Goal: Register for event/course

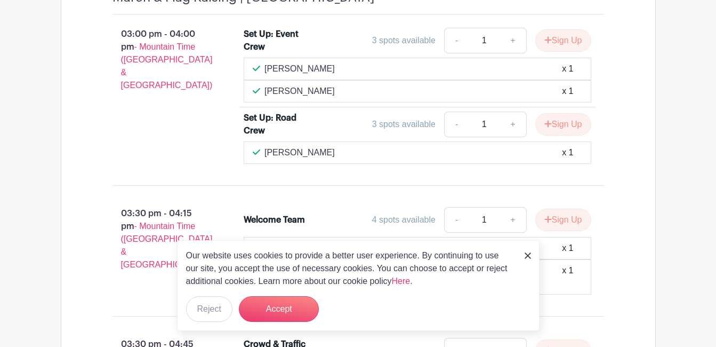
scroll to position [919, 0]
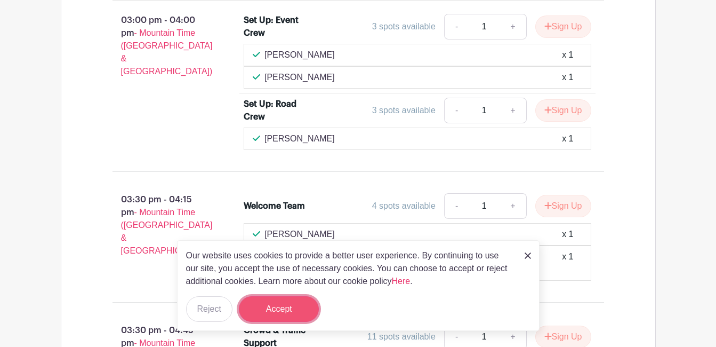
click at [281, 307] on button "Accept" at bounding box center [279, 309] width 80 height 26
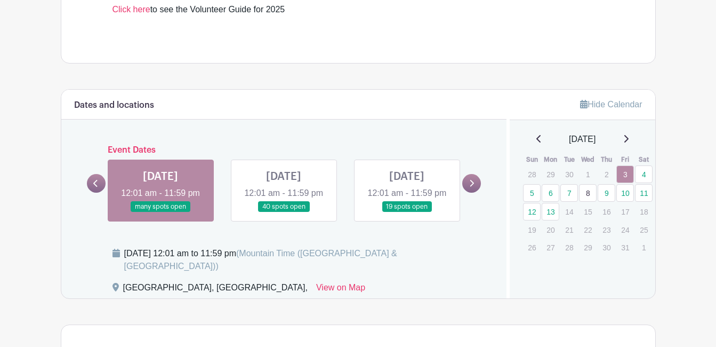
scroll to position [545, 0]
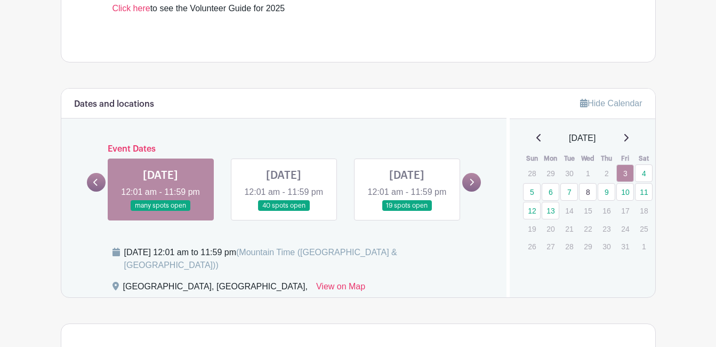
click at [284, 211] on link at bounding box center [284, 211] width 0 height 0
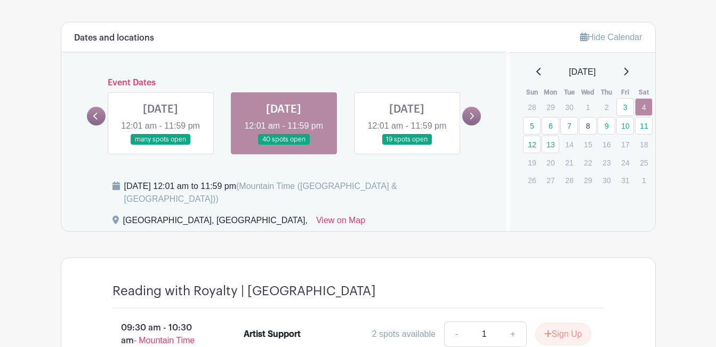
scroll to position [607, 0]
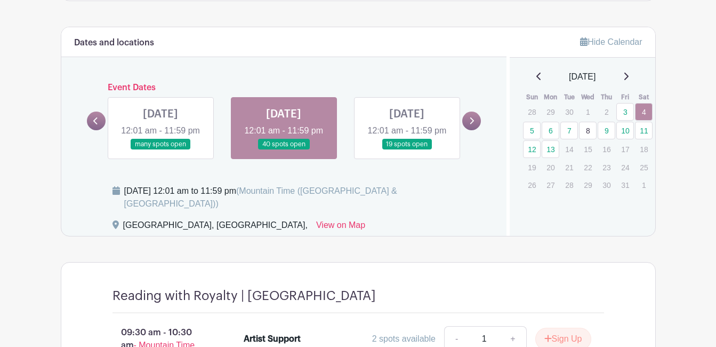
click at [407, 150] on link at bounding box center [407, 150] width 0 height 0
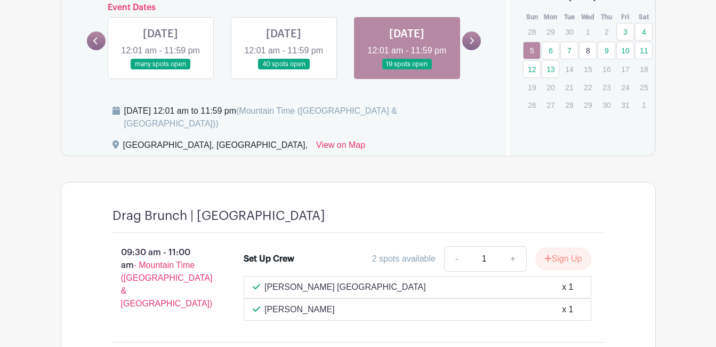
scroll to position [495, 0]
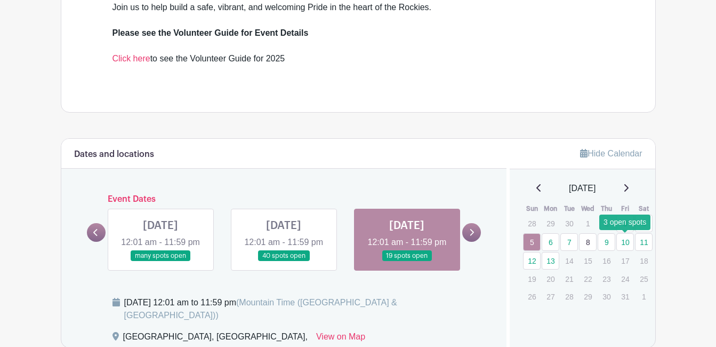
click at [629, 242] on link "10" at bounding box center [625, 242] width 18 height 18
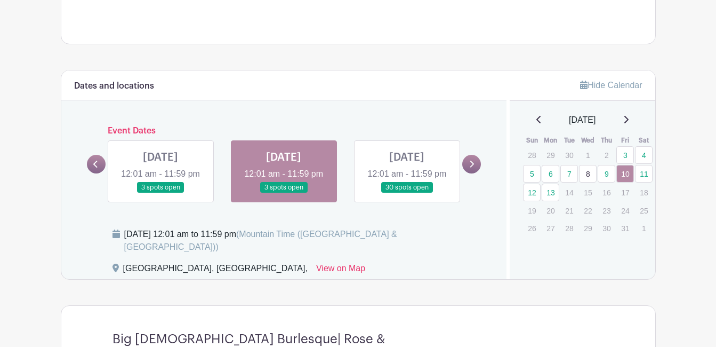
scroll to position [565, 0]
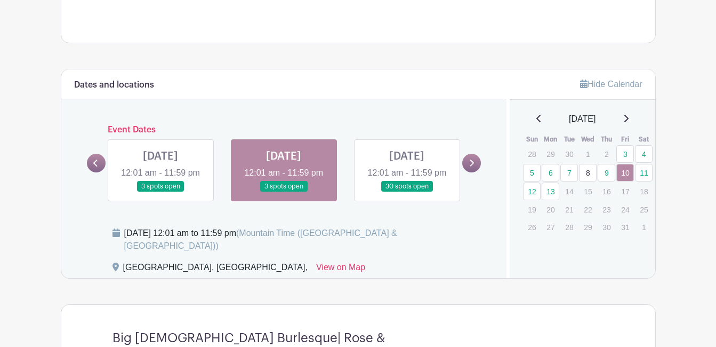
click at [407, 192] on link at bounding box center [407, 192] width 0 height 0
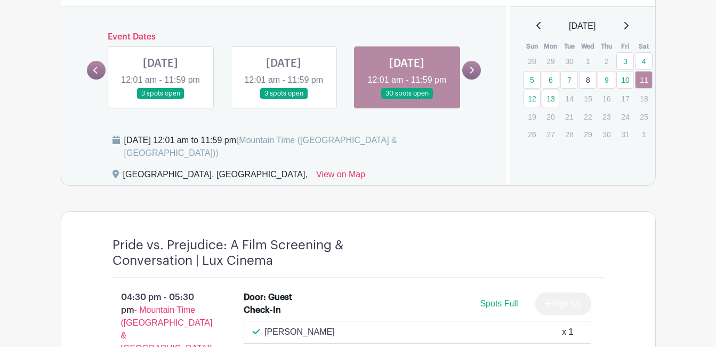
scroll to position [665, 0]
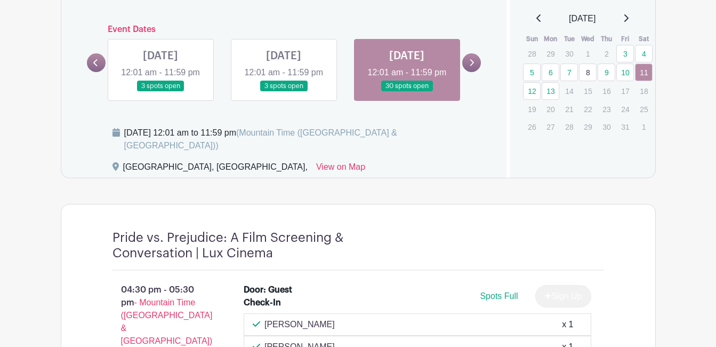
click at [100, 65] on link at bounding box center [96, 62] width 19 height 19
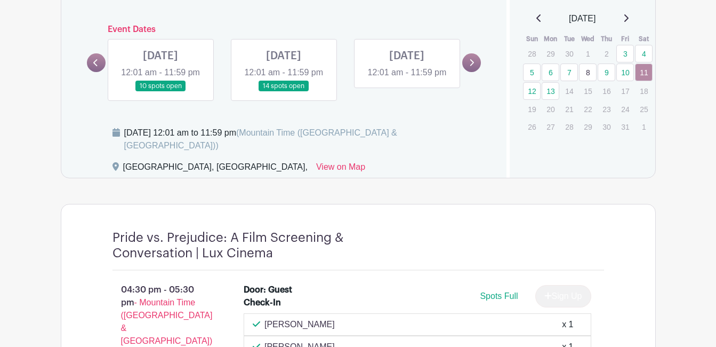
click at [160, 92] on link at bounding box center [160, 92] width 0 height 0
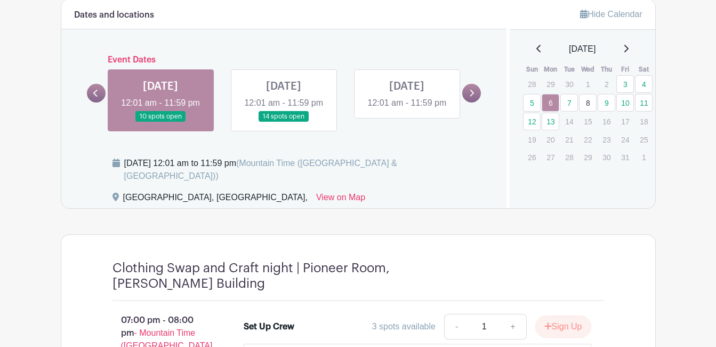
scroll to position [636, 0]
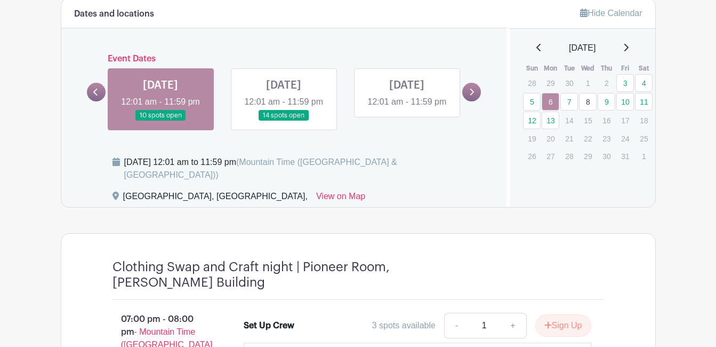
click at [284, 121] on link at bounding box center [284, 121] width 0 height 0
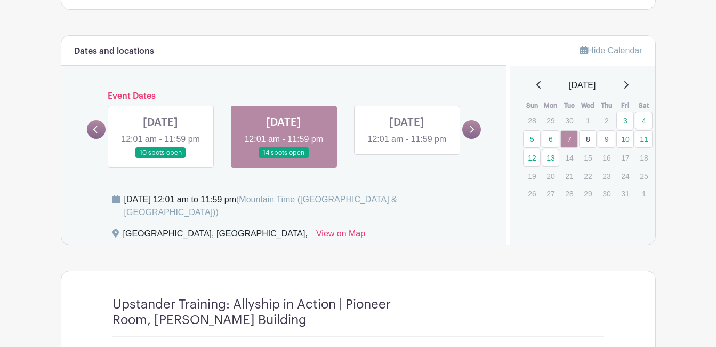
scroll to position [590, 0]
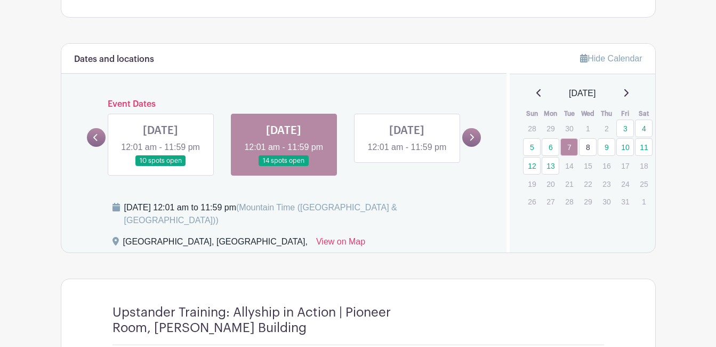
click at [407, 154] on link at bounding box center [407, 154] width 0 height 0
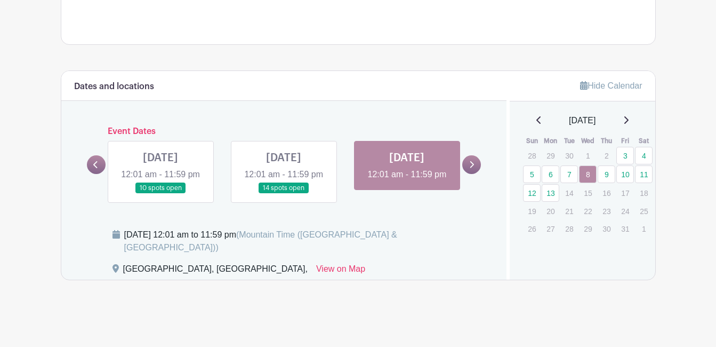
scroll to position [566, 0]
click at [465, 168] on link at bounding box center [471, 164] width 19 height 19
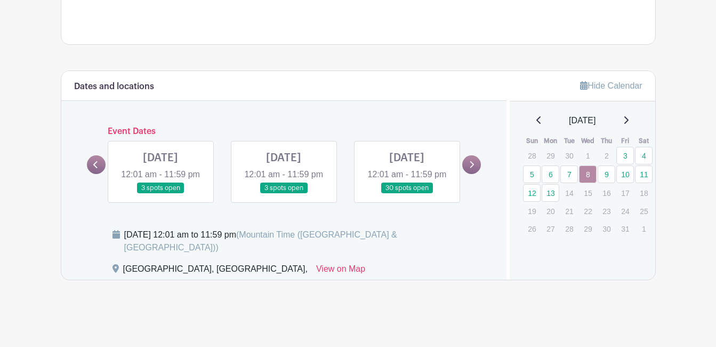
click at [160, 194] on link at bounding box center [160, 194] width 0 height 0
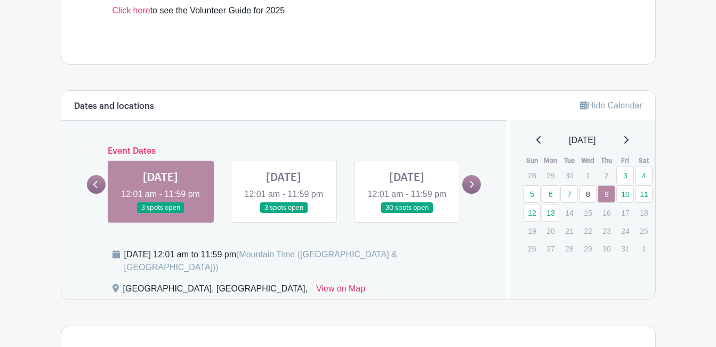
scroll to position [543, 0]
click at [284, 214] on link at bounding box center [284, 214] width 0 height 0
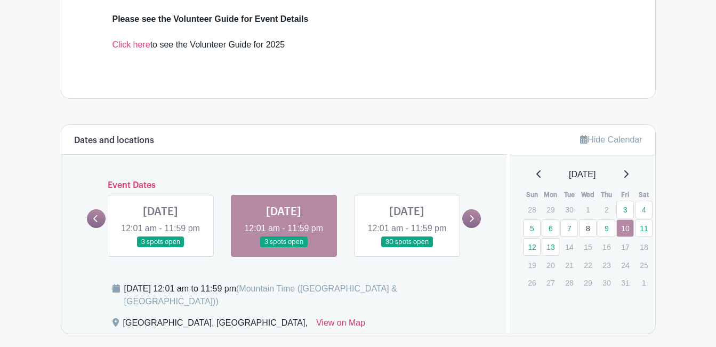
scroll to position [509, 0]
click at [407, 248] on link at bounding box center [407, 248] width 0 height 0
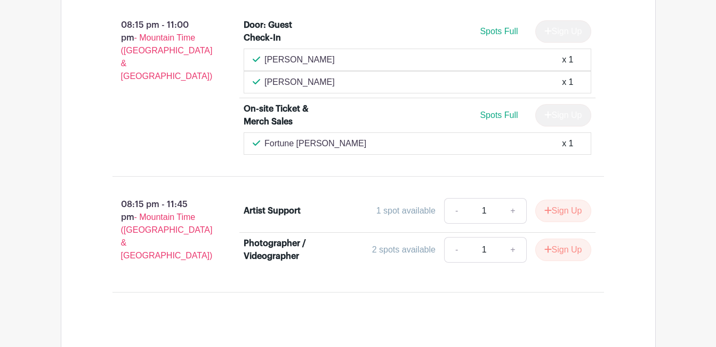
scroll to position [1379, 0]
click at [564, 209] on button "Sign Up" at bounding box center [563, 210] width 56 height 22
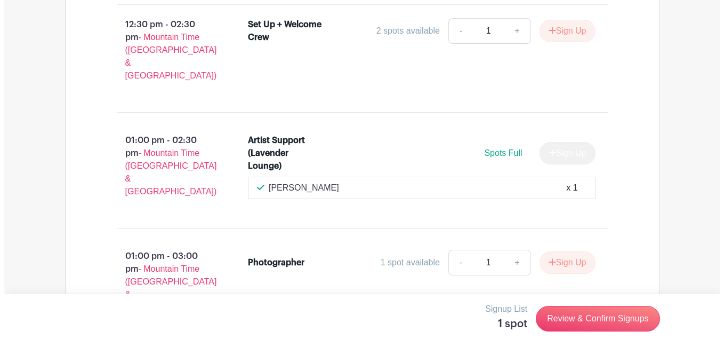
scroll to position [2802, 0]
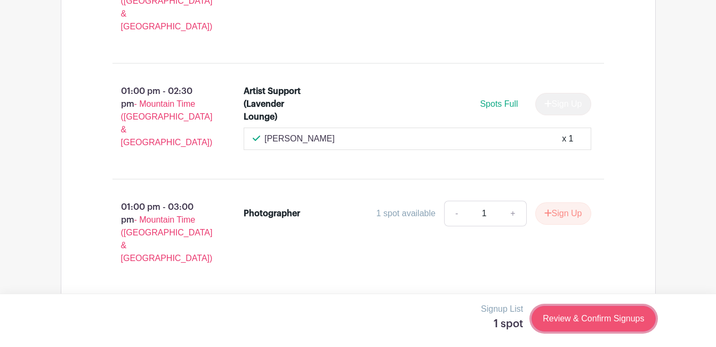
click at [587, 327] on link "Review & Confirm Signups" at bounding box center [594, 318] width 124 height 26
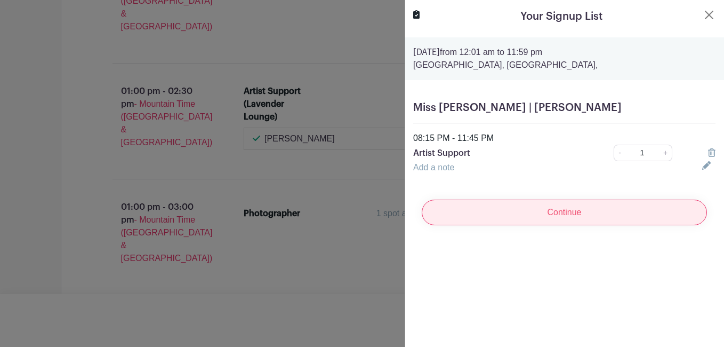
click at [541, 211] on input "Continue" at bounding box center [564, 212] width 285 height 26
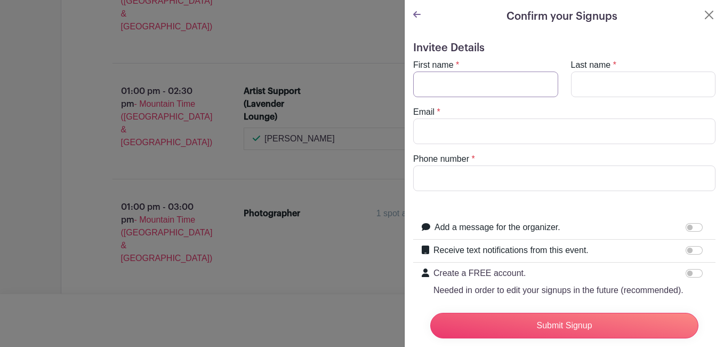
click at [467, 77] on input "First name" at bounding box center [485, 84] width 145 height 26
type input "[PERSON_NAME]"
click at [586, 83] on input "Last name" at bounding box center [643, 84] width 145 height 26
type input "[PERSON_NAME]"
click at [467, 136] on input "Email" at bounding box center [564, 131] width 302 height 26
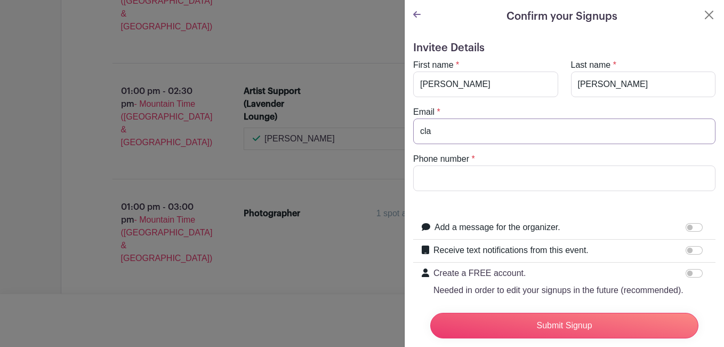
type input "[EMAIL_ADDRESS][DOMAIN_NAME]"
type input "6048311994"
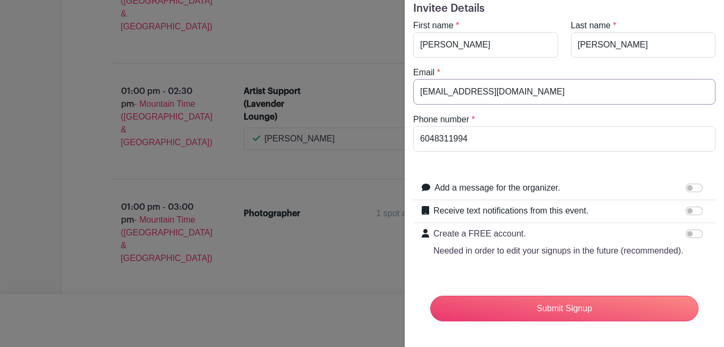
scroll to position [60, 0]
click at [691, 229] on input "Create a FREE account. Needed in order to edit your signups in the future (reco…" at bounding box center [694, 233] width 17 height 9
checkbox input "true"
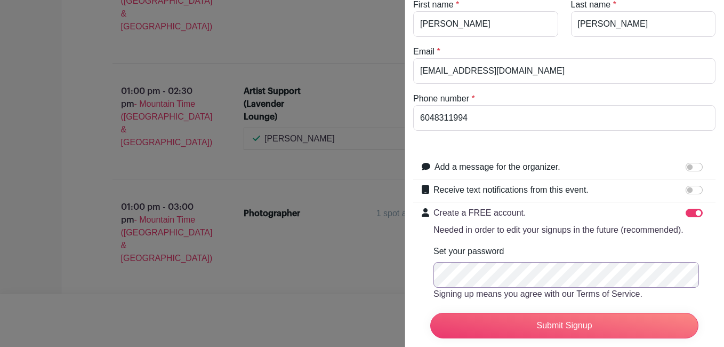
scroll to position [133, 0]
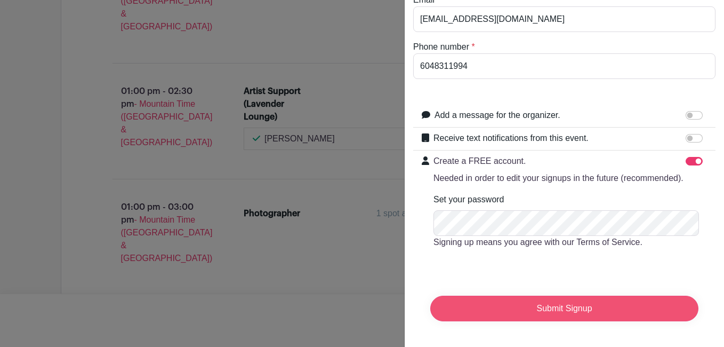
click at [568, 295] on input "Submit Signup" at bounding box center [564, 308] width 268 height 26
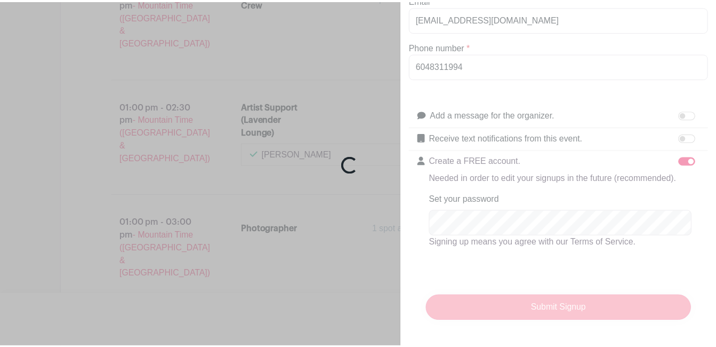
scroll to position [2821, 0]
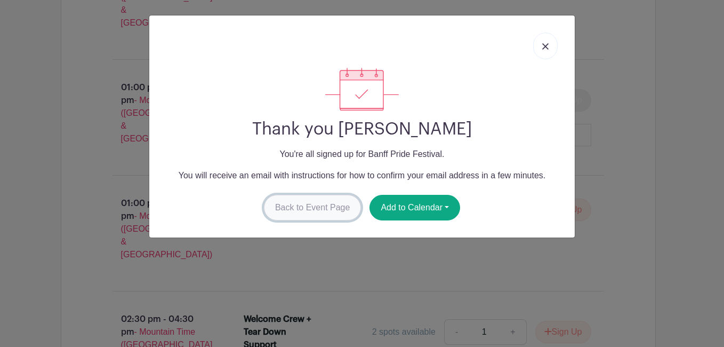
click at [318, 207] on link "Back to Event Page" at bounding box center [313, 208] width 98 height 26
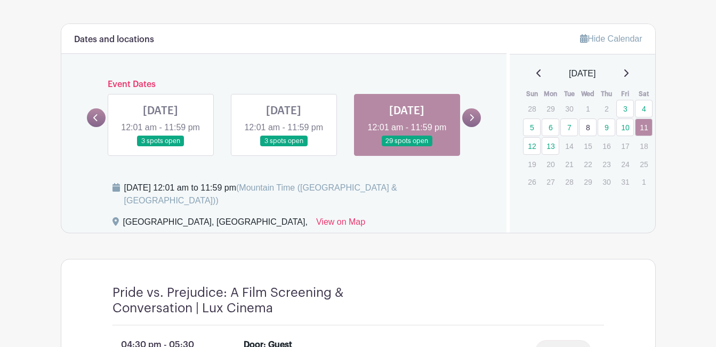
scroll to position [609, 0]
click at [532, 144] on link "12" at bounding box center [532, 147] width 18 height 18
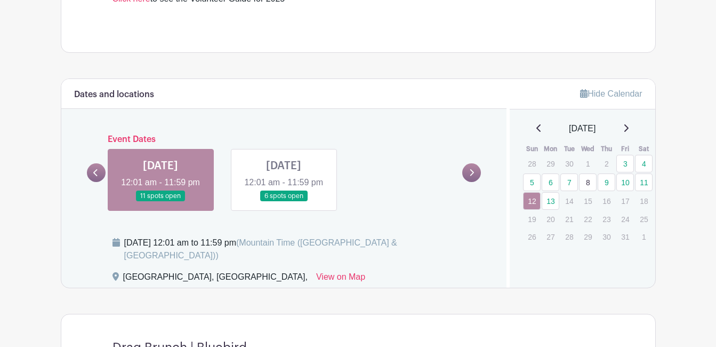
scroll to position [557, 0]
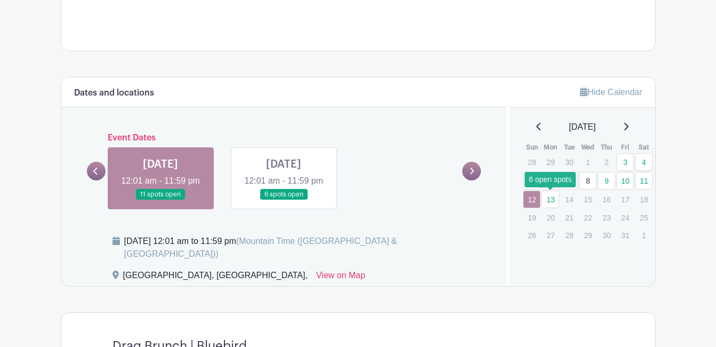
click at [553, 196] on link "13" at bounding box center [551, 199] width 18 height 18
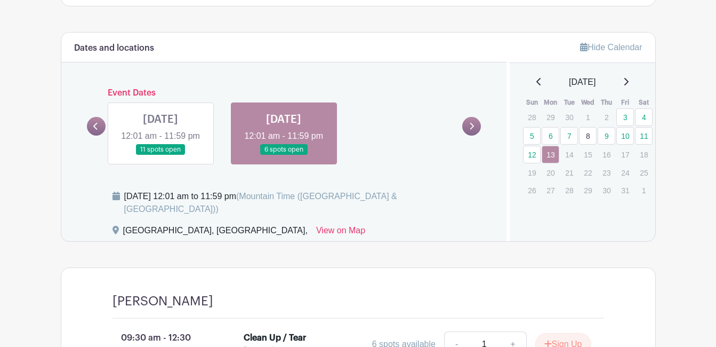
scroll to position [601, 0]
click at [625, 114] on link "3" at bounding box center [625, 118] width 18 height 18
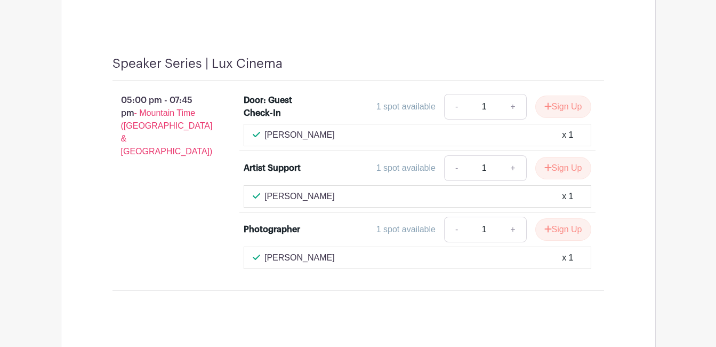
scroll to position [1596, 0]
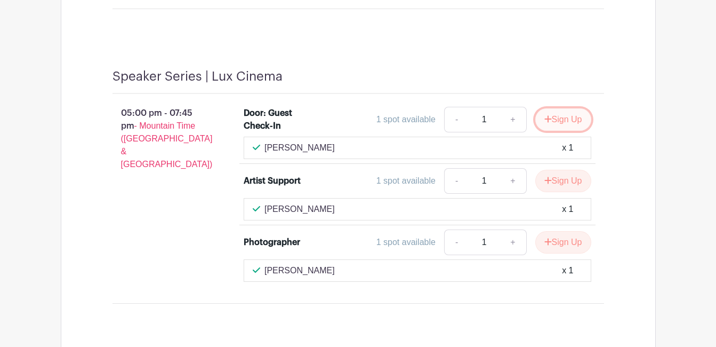
click at [574, 108] on button "Sign Up" at bounding box center [563, 119] width 56 height 22
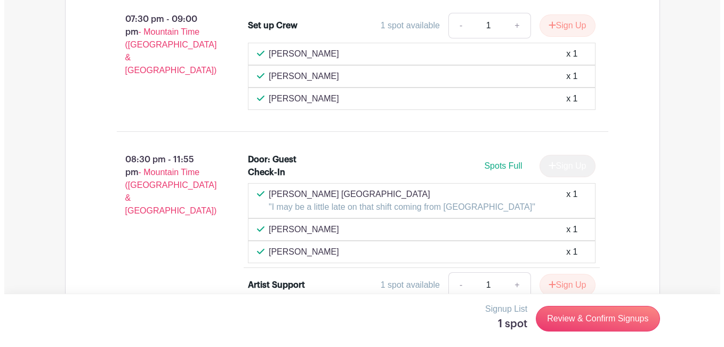
scroll to position [2150, 0]
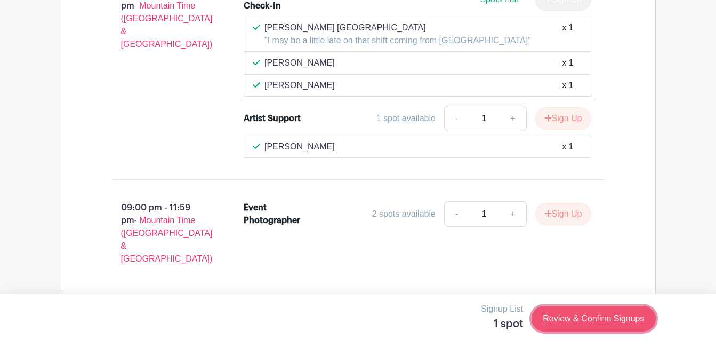
click at [592, 318] on link "Review & Confirm Signups" at bounding box center [594, 318] width 124 height 26
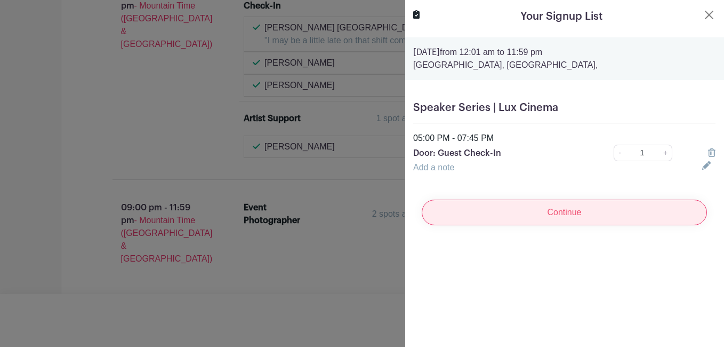
click at [519, 213] on input "Continue" at bounding box center [564, 212] width 285 height 26
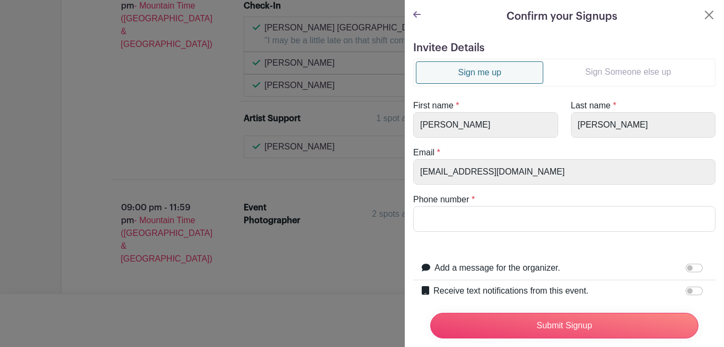
scroll to position [49, 0]
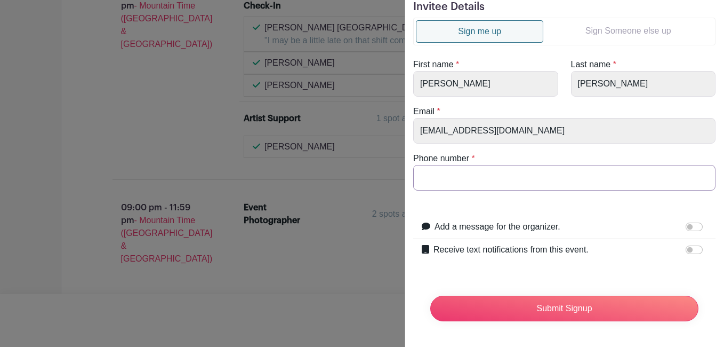
click at [499, 175] on input "Phone number" at bounding box center [564, 178] width 302 height 26
type input "6048311994"
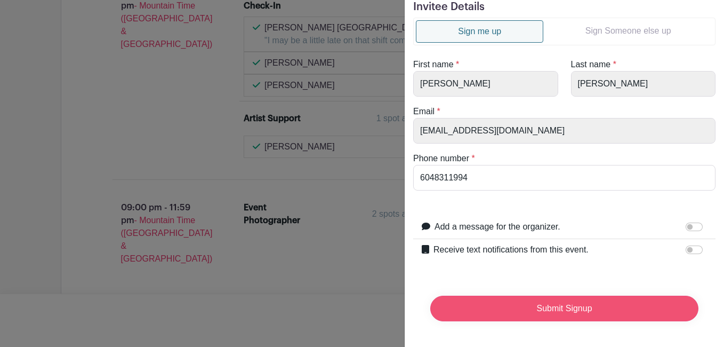
click at [529, 295] on input "Submit Signup" at bounding box center [564, 308] width 268 height 26
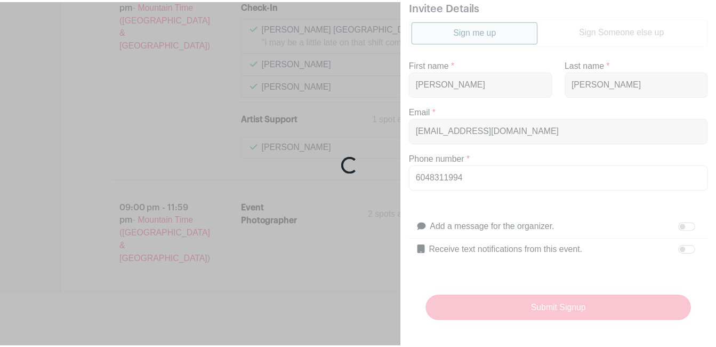
scroll to position [2173, 0]
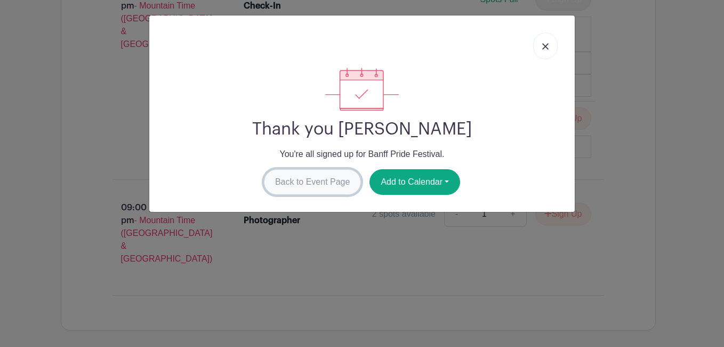
click at [318, 177] on link "Back to Event Page" at bounding box center [313, 182] width 98 height 26
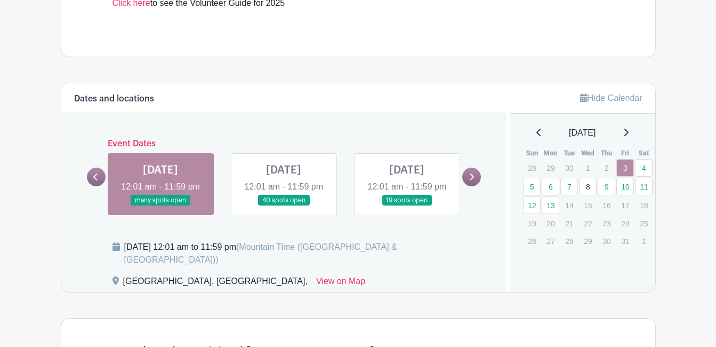
scroll to position [531, 0]
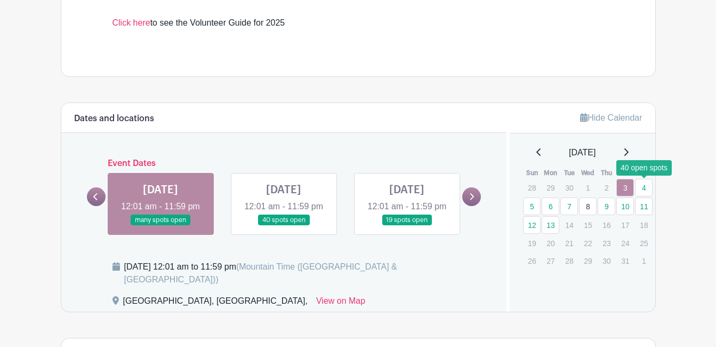
click at [639, 182] on link "4" at bounding box center [644, 188] width 18 height 18
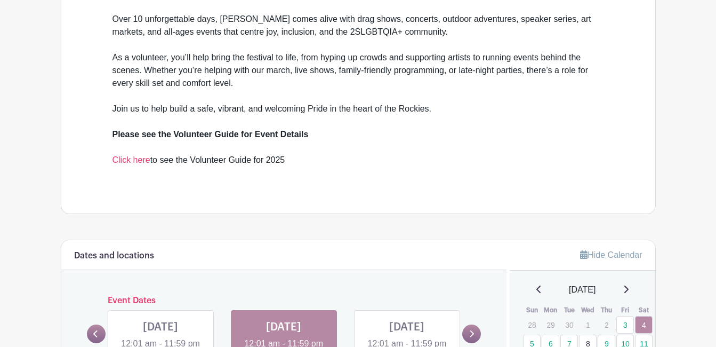
scroll to position [605, 0]
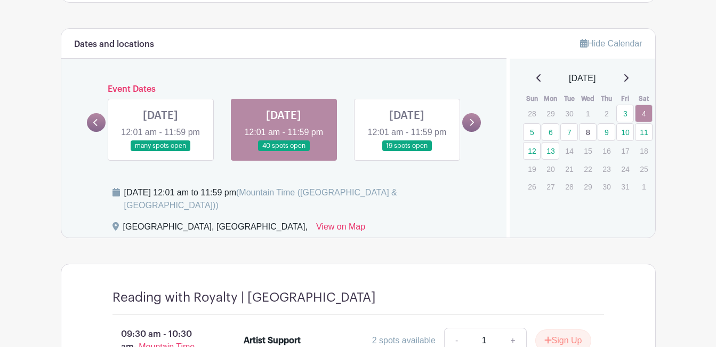
click at [407, 151] on link at bounding box center [407, 151] width 0 height 0
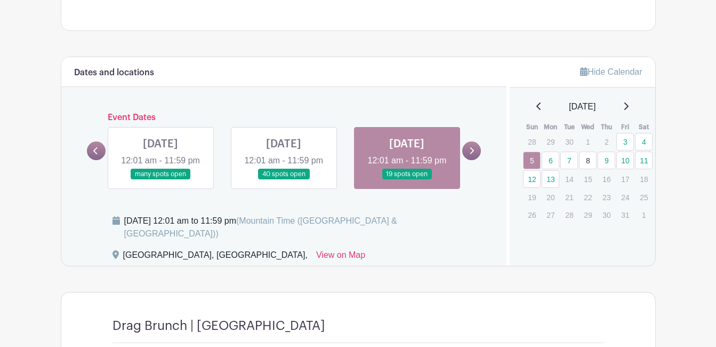
scroll to position [607, 0]
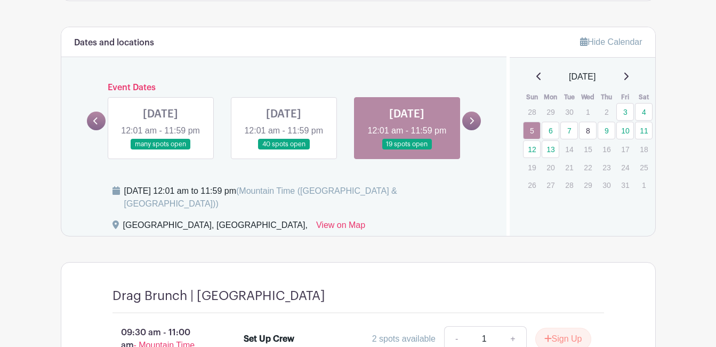
click at [465, 122] on link at bounding box center [471, 120] width 19 height 19
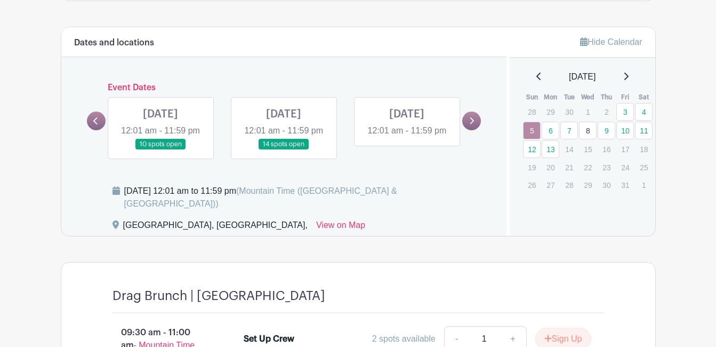
click at [160, 150] on link at bounding box center [160, 150] width 0 height 0
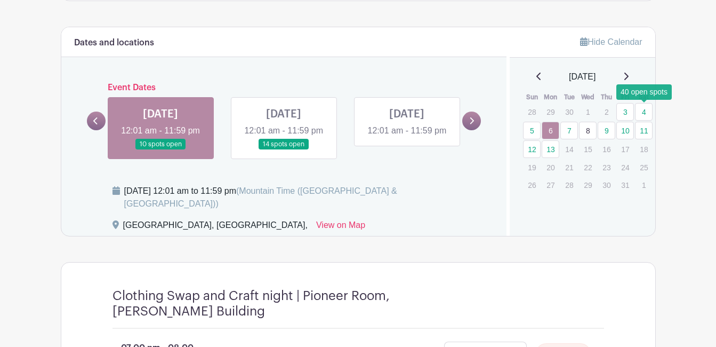
click at [643, 107] on link "4" at bounding box center [644, 112] width 18 height 18
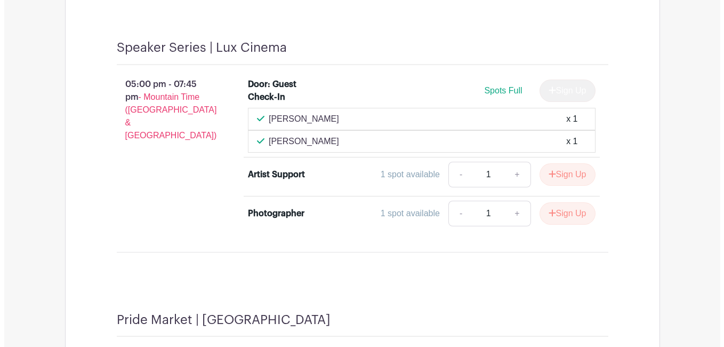
scroll to position [1894, 0]
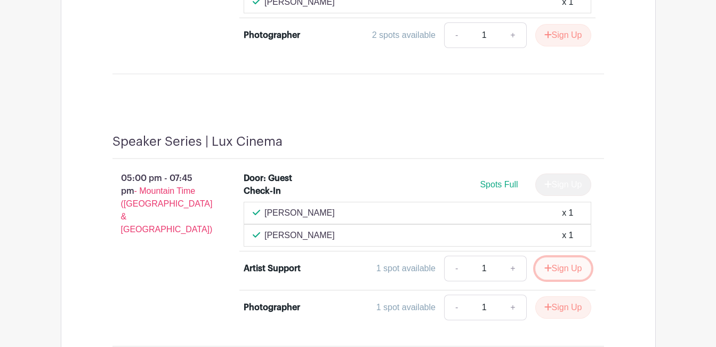
click at [566, 257] on button "Sign Up" at bounding box center [563, 268] width 56 height 22
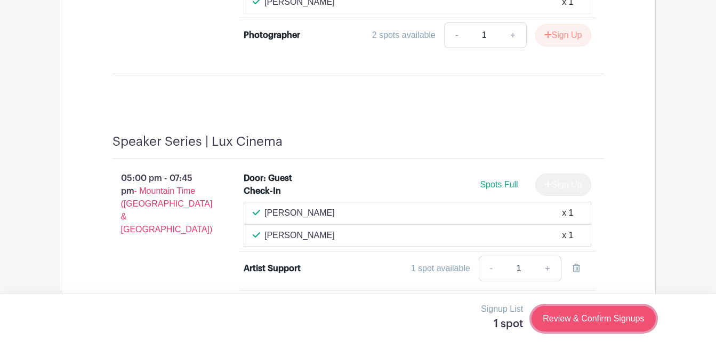
click at [586, 329] on link "Review & Confirm Signups" at bounding box center [594, 318] width 124 height 26
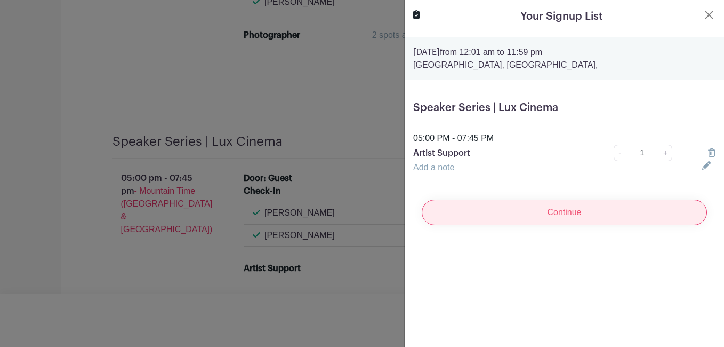
click at [539, 204] on input "Continue" at bounding box center [564, 212] width 285 height 26
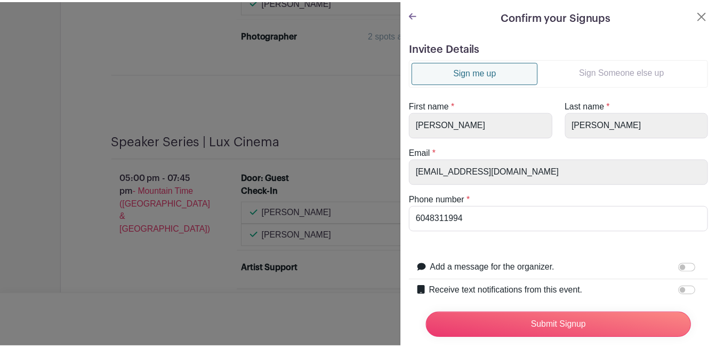
scroll to position [49, 0]
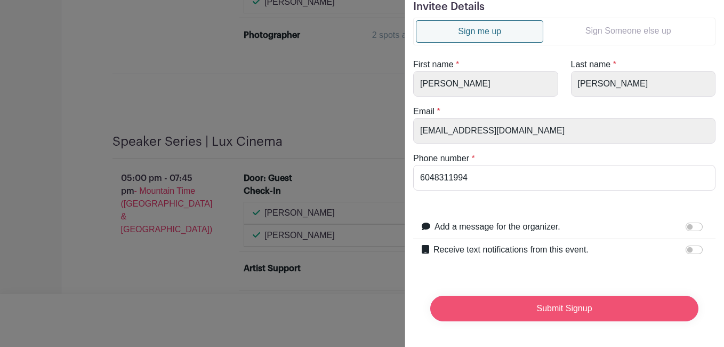
click at [542, 304] on input "Submit Signup" at bounding box center [564, 308] width 268 height 26
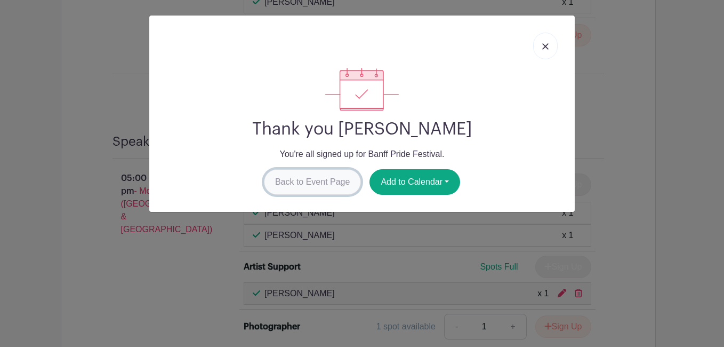
click at [289, 186] on link "Back to Event Page" at bounding box center [313, 182] width 98 height 26
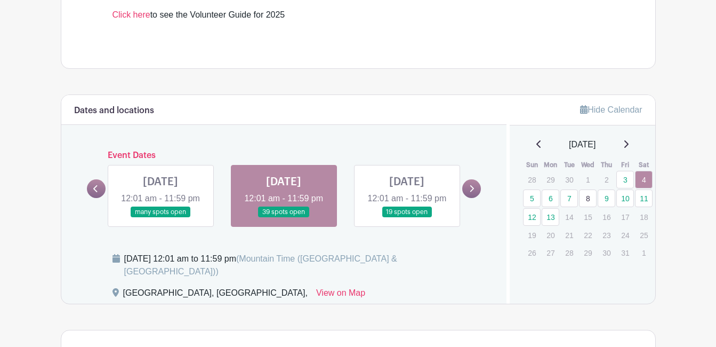
scroll to position [538, 0]
click at [407, 218] on link at bounding box center [407, 218] width 0 height 0
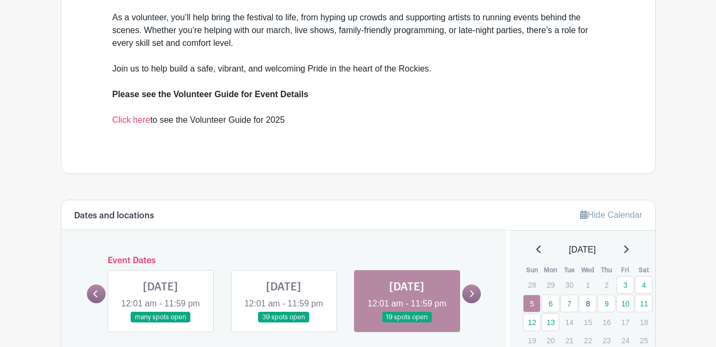
scroll to position [431, 0]
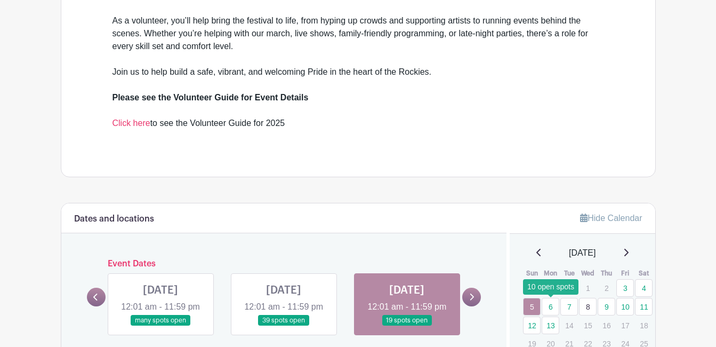
click at [550, 311] on link "6" at bounding box center [551, 306] width 18 height 18
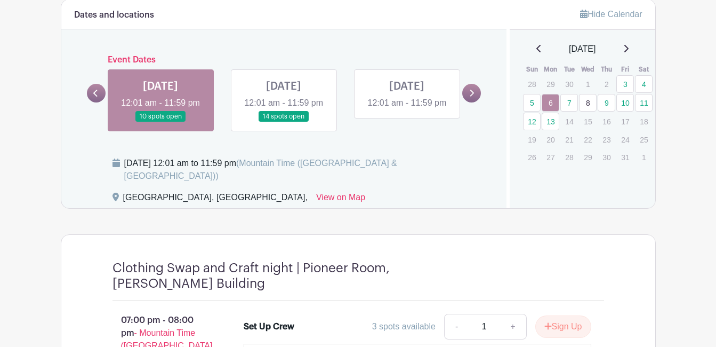
scroll to position [634, 0]
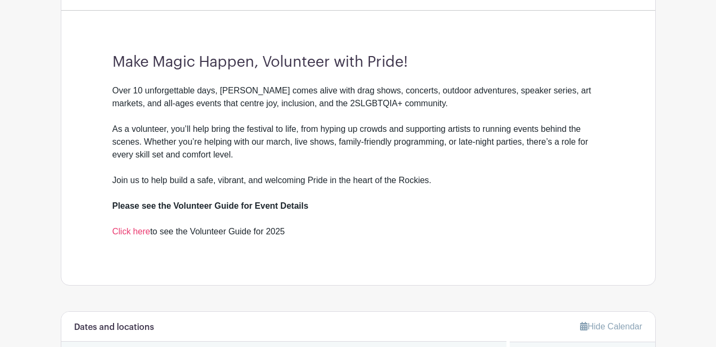
scroll to position [460, 0]
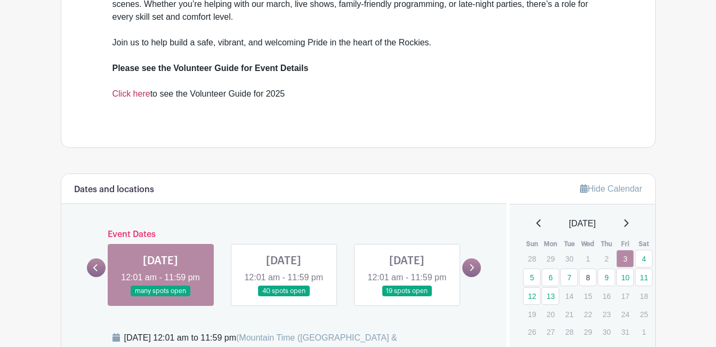
click at [128, 89] on link "Click here" at bounding box center [131, 93] width 38 height 9
